Goal: Task Accomplishment & Management: Manage account settings

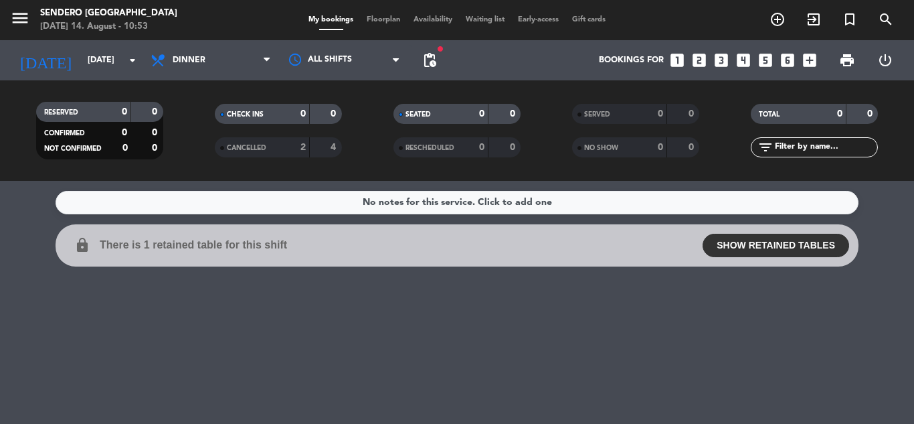
click at [599, 350] on div "No notes for this service. Click to add one lock There is 1 retained table for …" at bounding box center [457, 302] width 914 height 243
click at [135, 57] on icon "arrow_drop_down" at bounding box center [133, 60] width 16 height 16
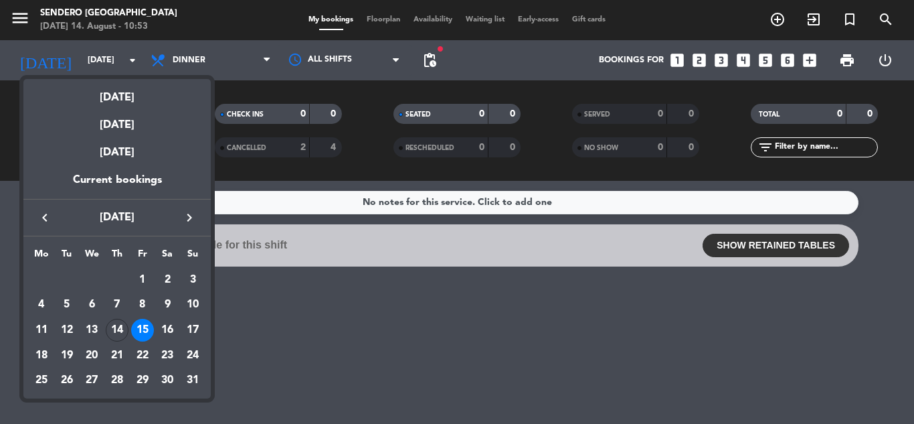
click at [270, 297] on div at bounding box center [457, 212] width 914 height 424
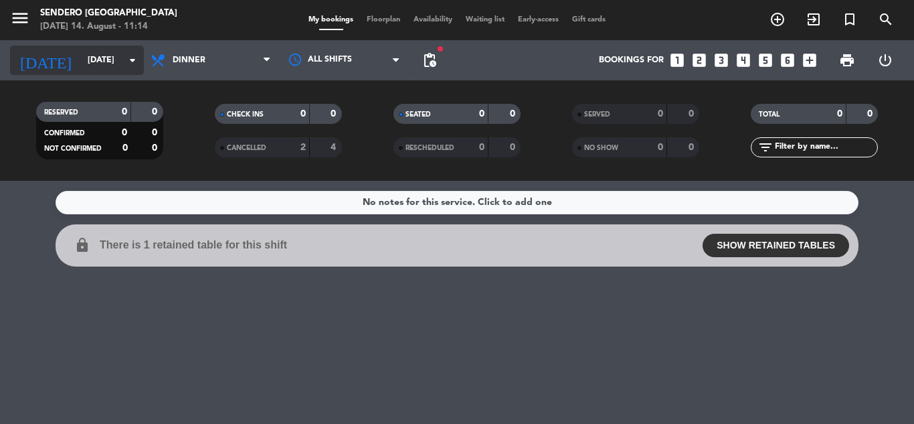
click at [131, 56] on icon "arrow_drop_down" at bounding box center [133, 60] width 16 height 16
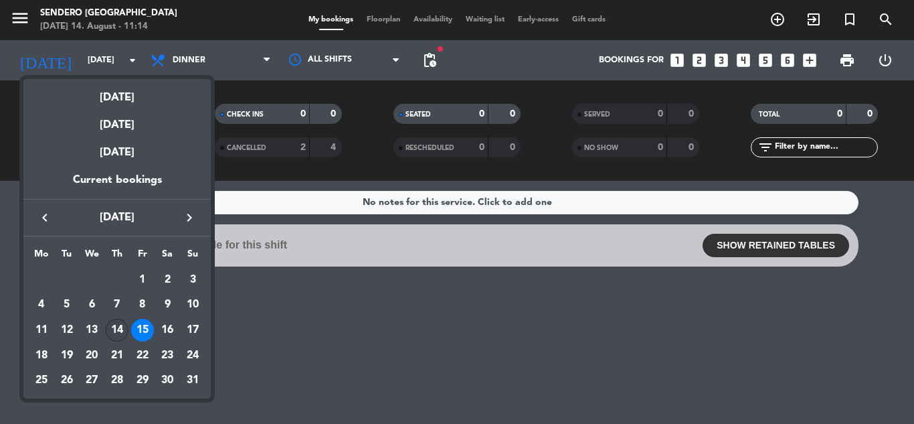
click at [111, 329] on div "14" at bounding box center [117, 330] width 23 height 23
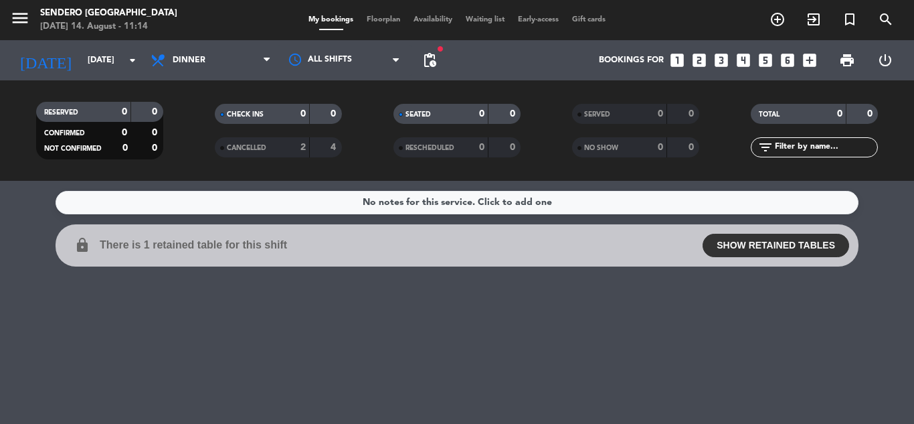
type input "[DATE]"
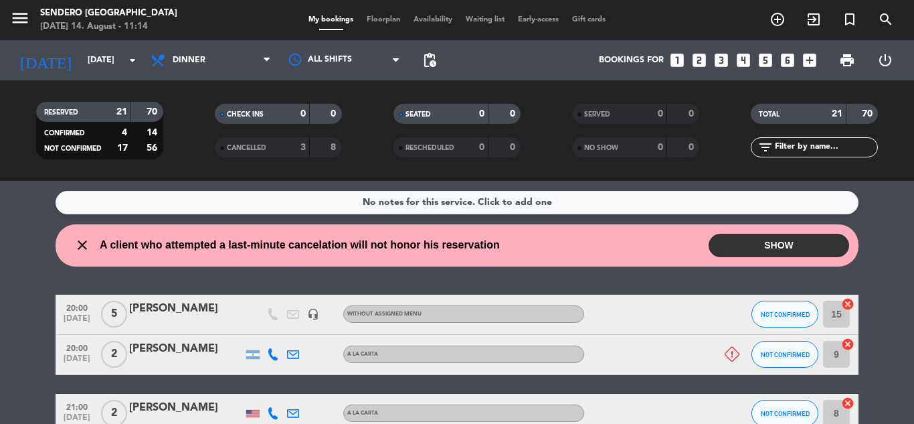
click at [729, 354] on icon at bounding box center [732, 354] width 15 height 15
click at [881, 230] on wont-attend-reservations "close A client who attempted a last-minute cancelation will not honor his reser…" at bounding box center [457, 245] width 914 height 42
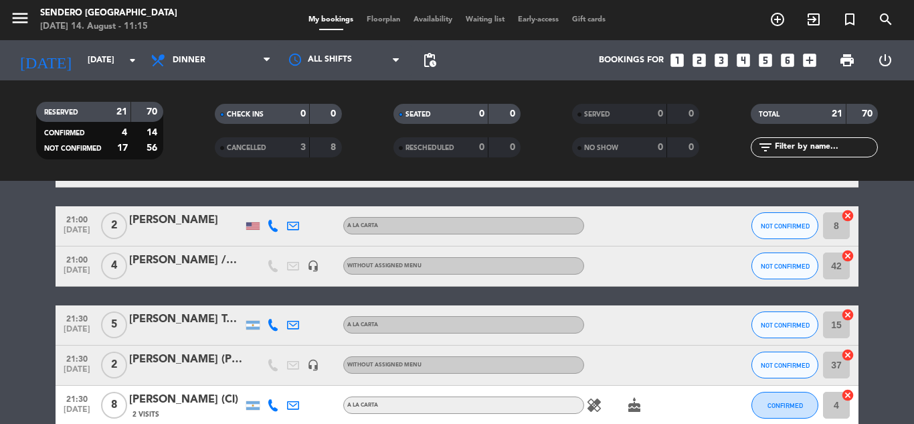
scroll to position [268, 0]
